Goal: Task Accomplishment & Management: Manage account settings

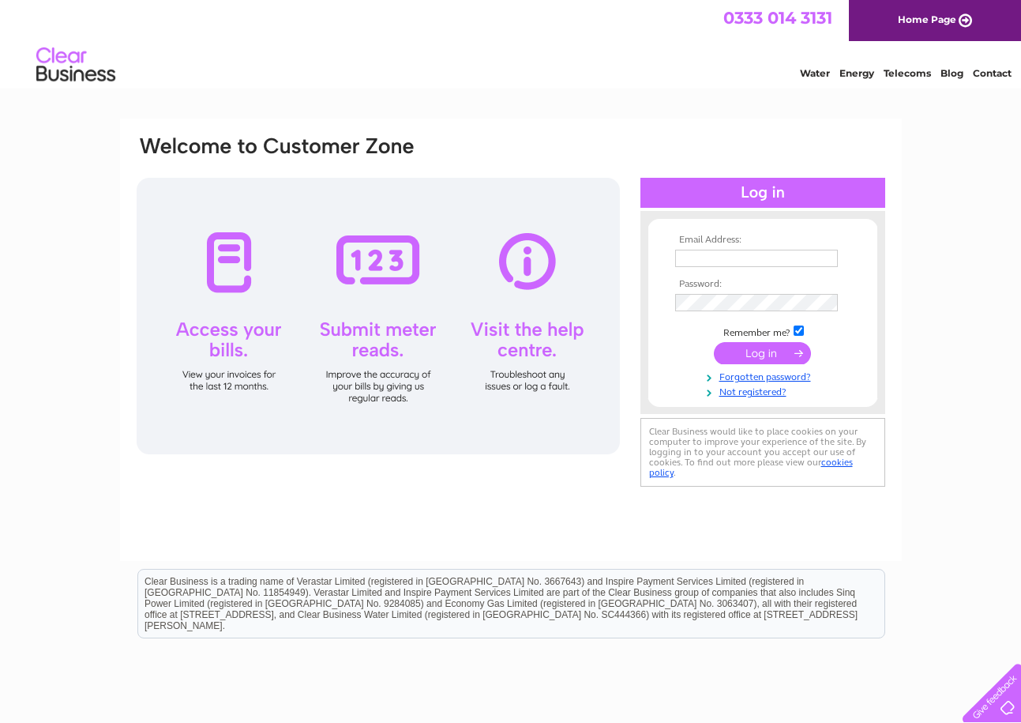
type input "jamesalexhickson@gmail.com"
click at [758, 344] on input "submit" at bounding box center [762, 353] width 97 height 22
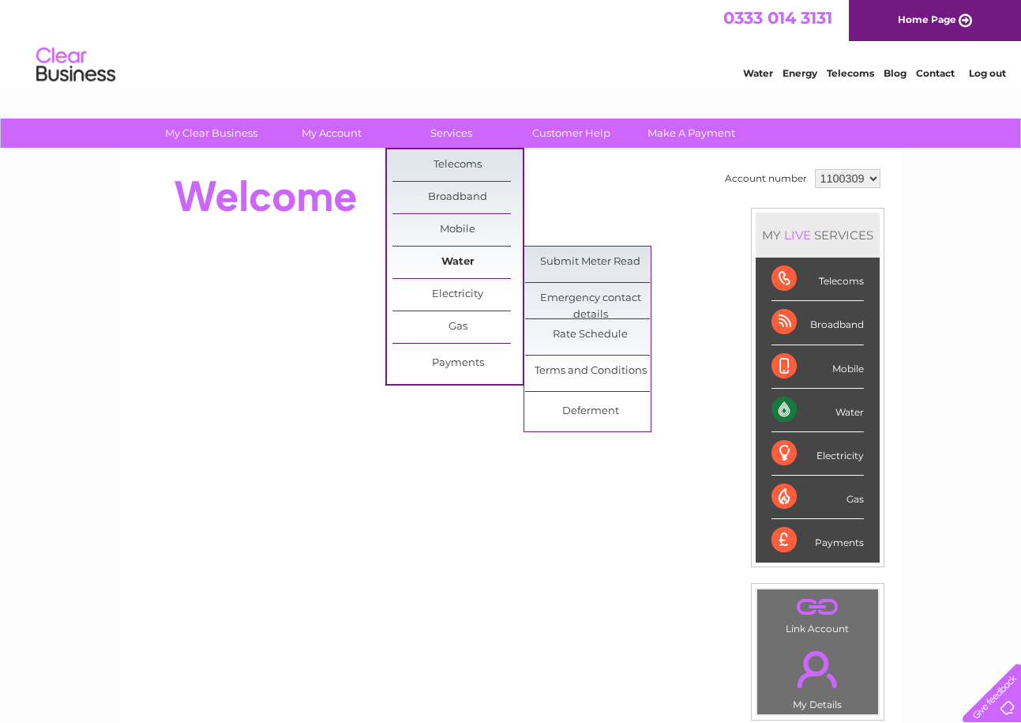
click at [460, 256] on link "Water" at bounding box center [457, 262] width 130 height 32
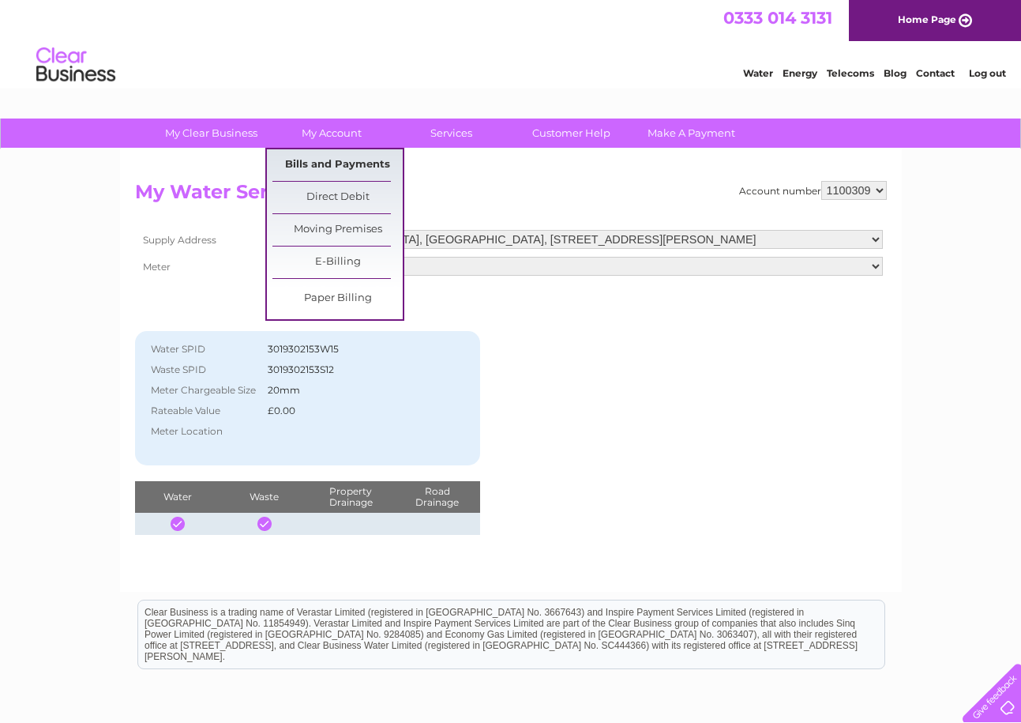
click at [336, 153] on link "Bills and Payments" at bounding box center [337, 165] width 130 height 32
click at [340, 156] on link "Bills and Payments" at bounding box center [337, 165] width 130 height 32
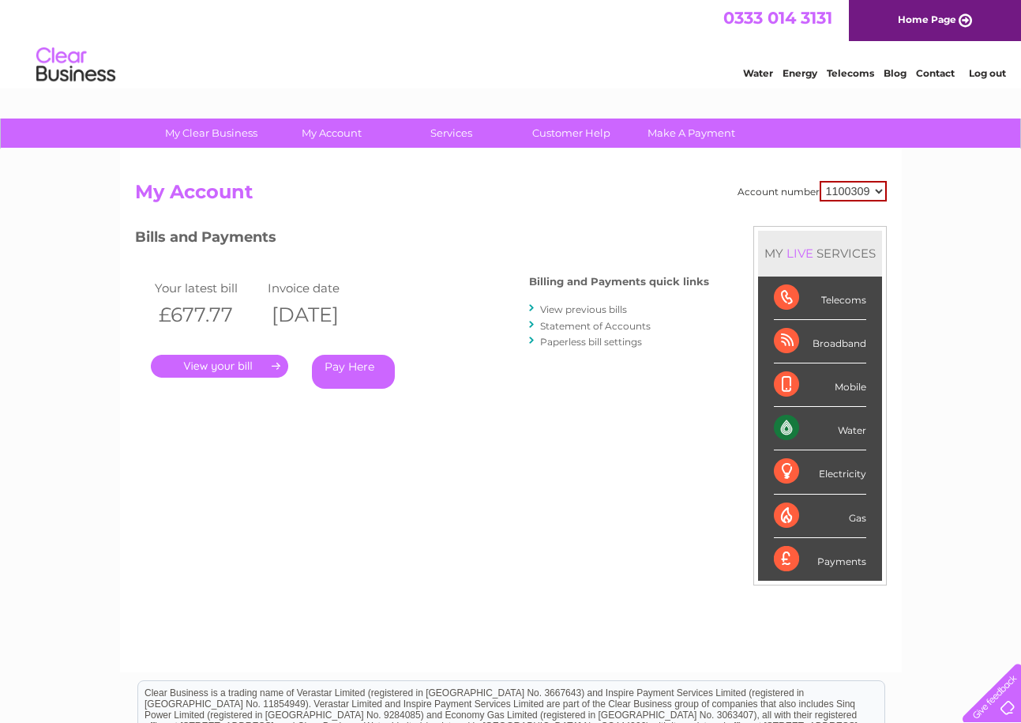
click at [590, 307] on link "View previous bills" at bounding box center [583, 309] width 87 height 12
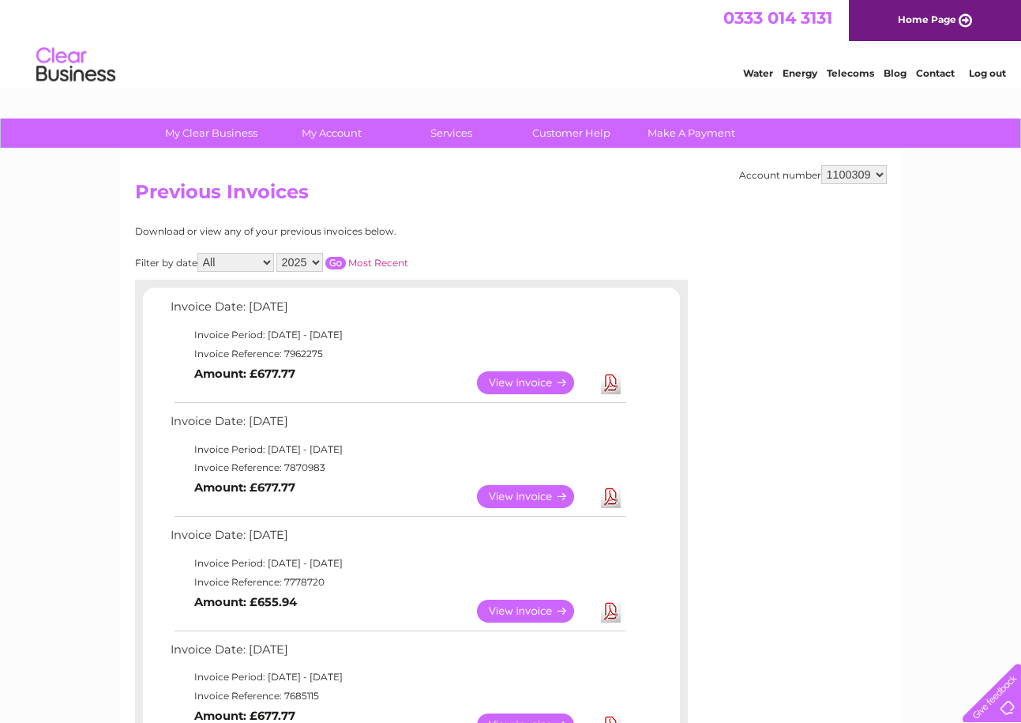
click at [531, 490] on link "View" at bounding box center [535, 496] width 116 height 23
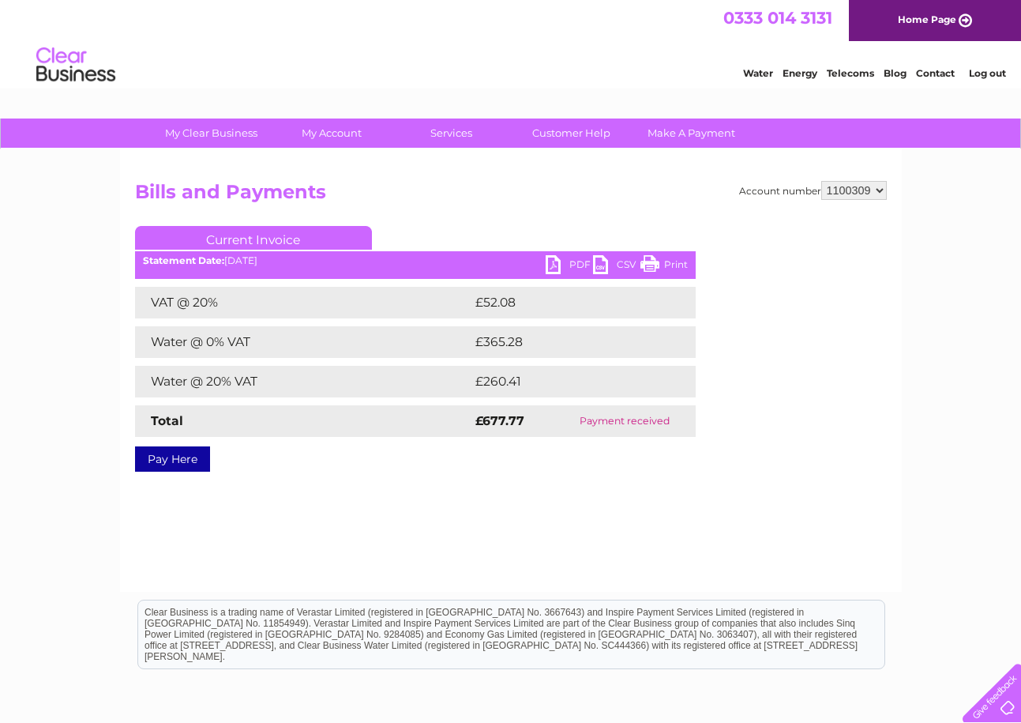
click at [668, 261] on link "Print" at bounding box center [663, 266] width 47 height 23
click at [569, 265] on link "PDF" at bounding box center [569, 266] width 47 height 23
click at [552, 261] on link "PDF" at bounding box center [569, 266] width 47 height 23
